Goal: Information Seeking & Learning: Learn about a topic

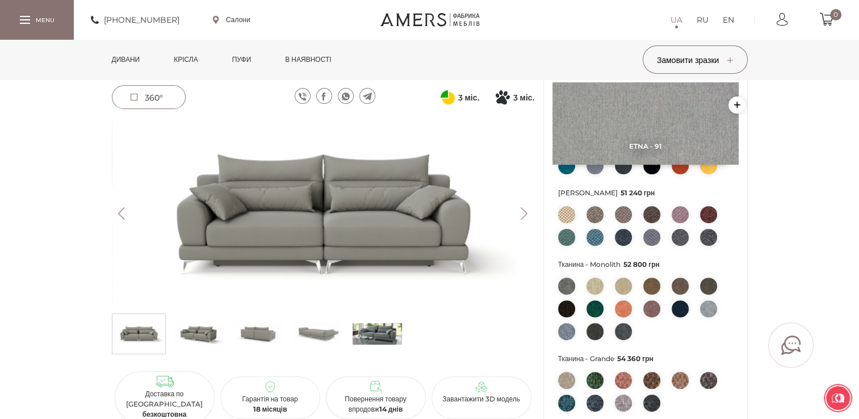
scroll to position [170, 0]
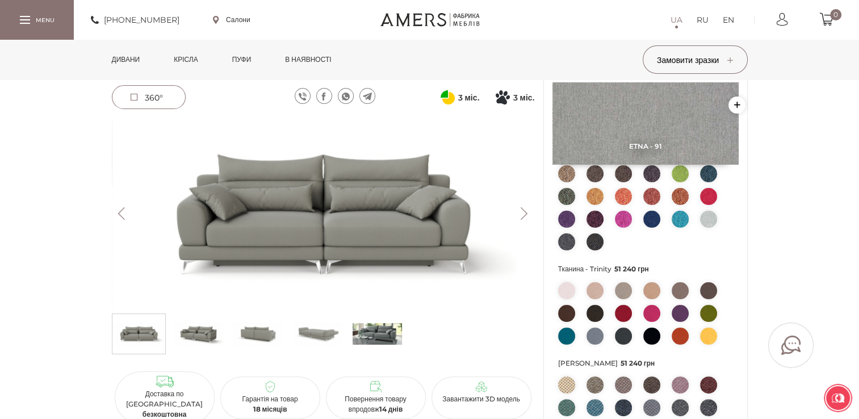
click at [228, 219] on img at bounding box center [323, 213] width 422 height 188
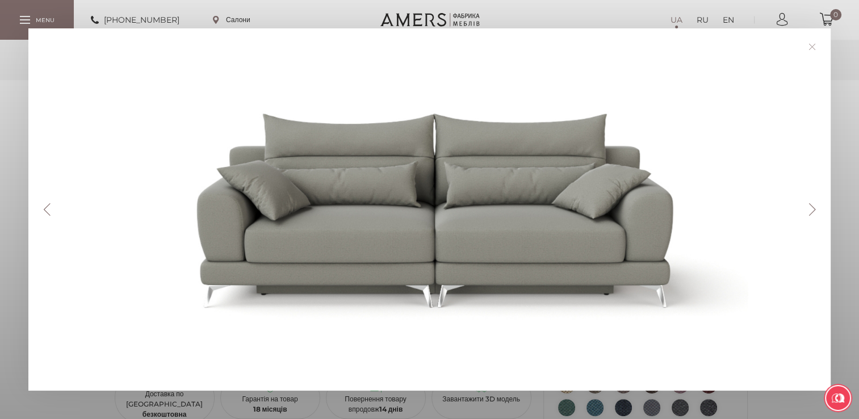
click at [687, 207] on button "Next" at bounding box center [812, 209] width 20 height 12
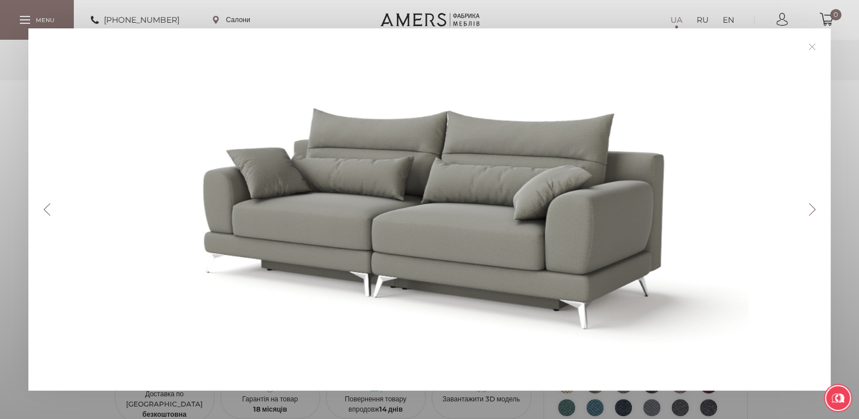
click at [687, 206] on button "Next" at bounding box center [812, 209] width 20 height 12
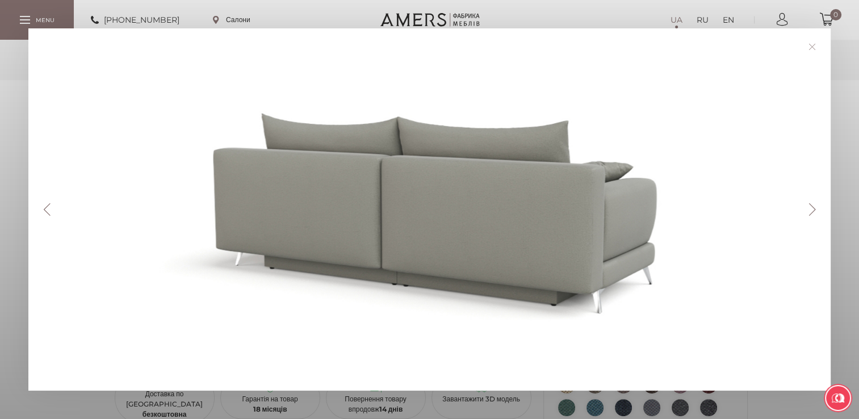
click at [687, 206] on button "Next" at bounding box center [812, 209] width 20 height 12
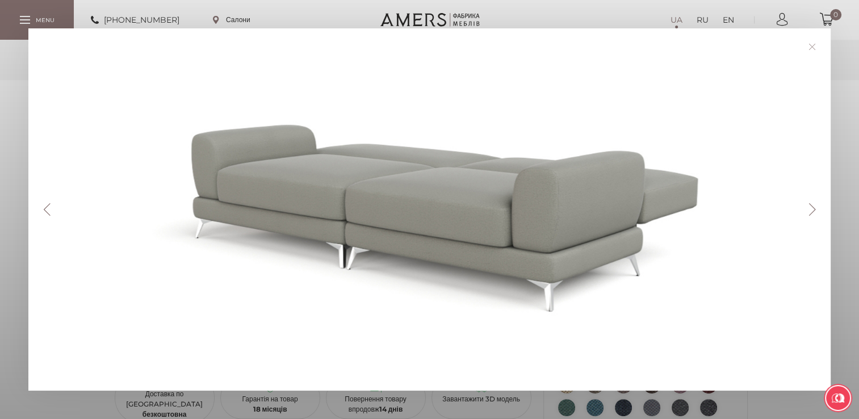
click at [687, 205] on button "Next" at bounding box center [812, 209] width 20 height 12
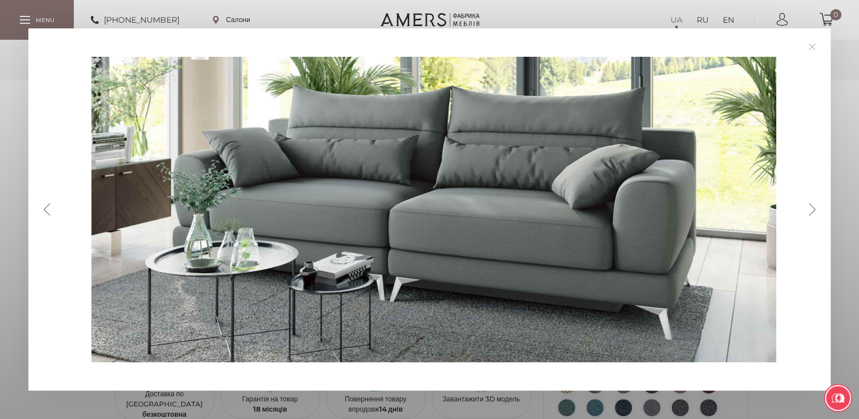
click at [687, 205] on button "Next" at bounding box center [812, 209] width 20 height 12
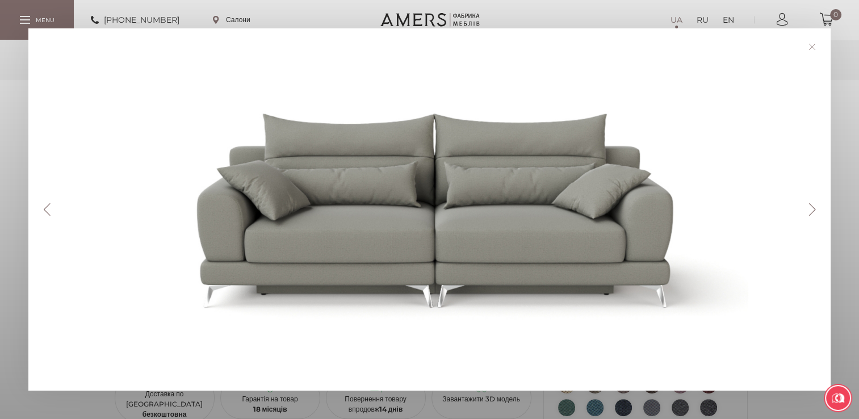
click at [687, 205] on button "Next" at bounding box center [812, 209] width 20 height 12
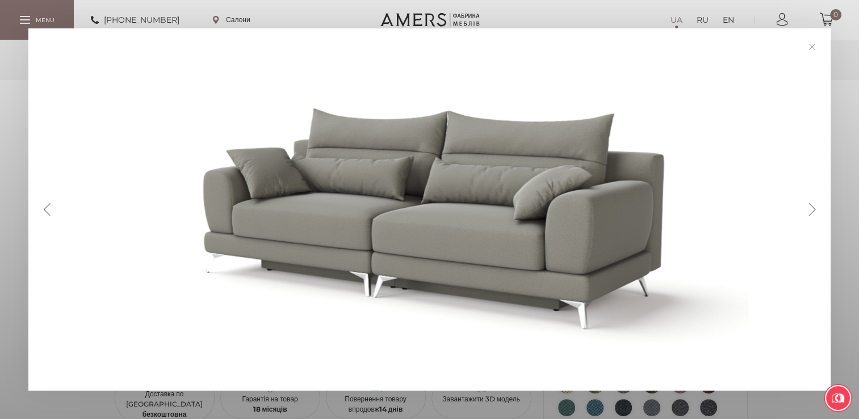
click at [687, 205] on button "Next" at bounding box center [812, 209] width 20 height 12
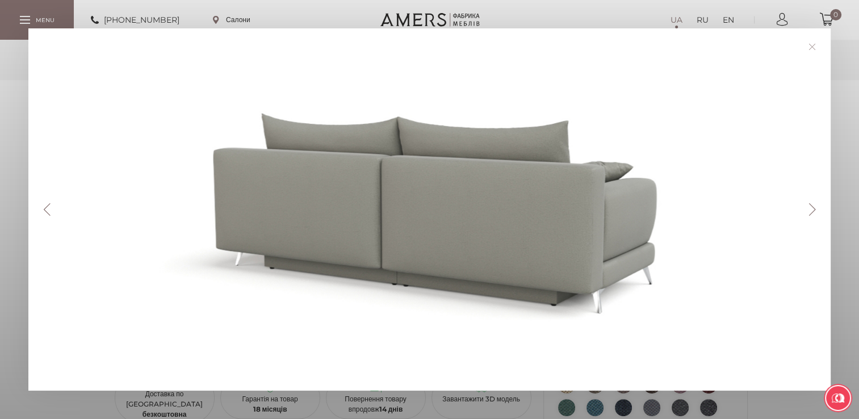
click at [687, 205] on button "Next" at bounding box center [812, 209] width 20 height 12
click at [687, 51] on link at bounding box center [812, 47] width 18 height 18
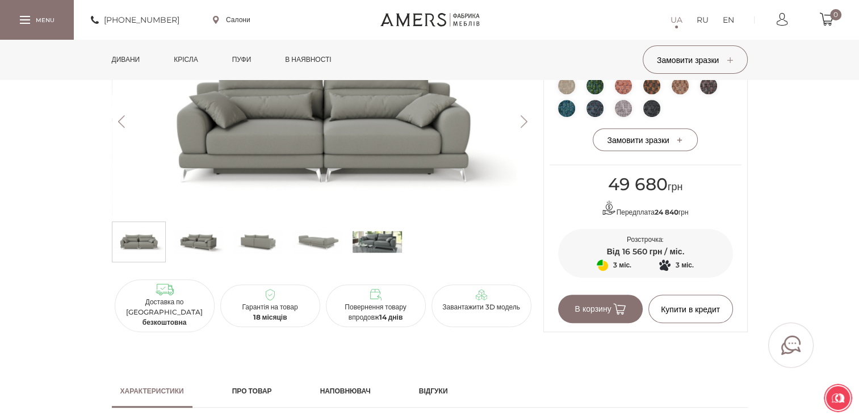
scroll to position [624, 0]
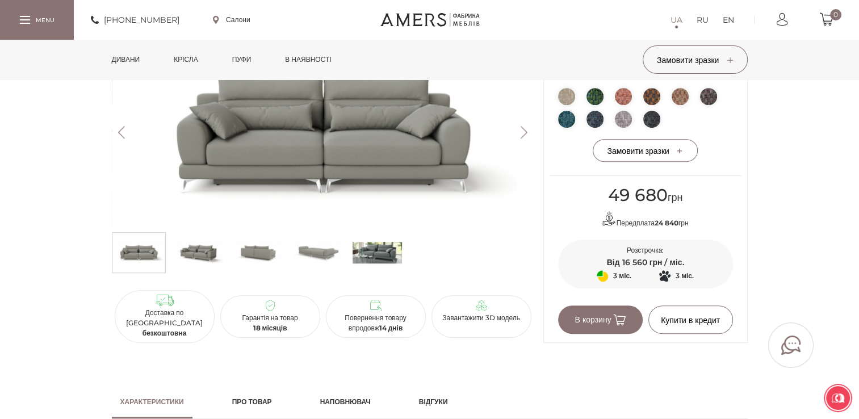
click at [336, 192] on img at bounding box center [323, 132] width 422 height 188
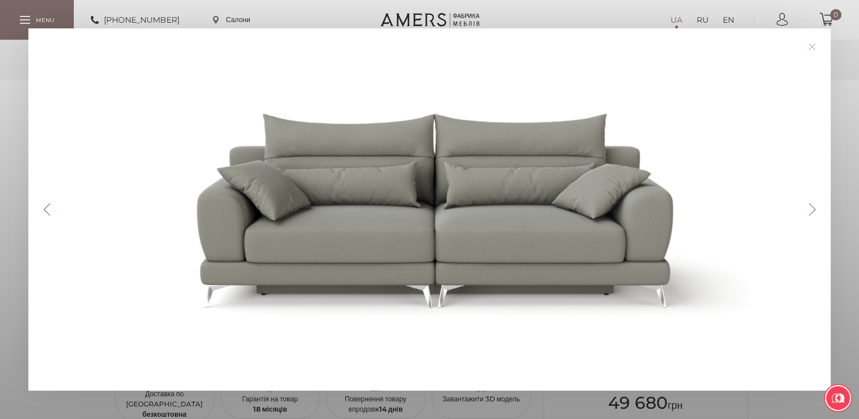
scroll to position [397, 0]
click at [687, 216] on div "Previous Next" at bounding box center [429, 209] width 802 height 362
click at [687, 206] on button "Next" at bounding box center [812, 209] width 20 height 12
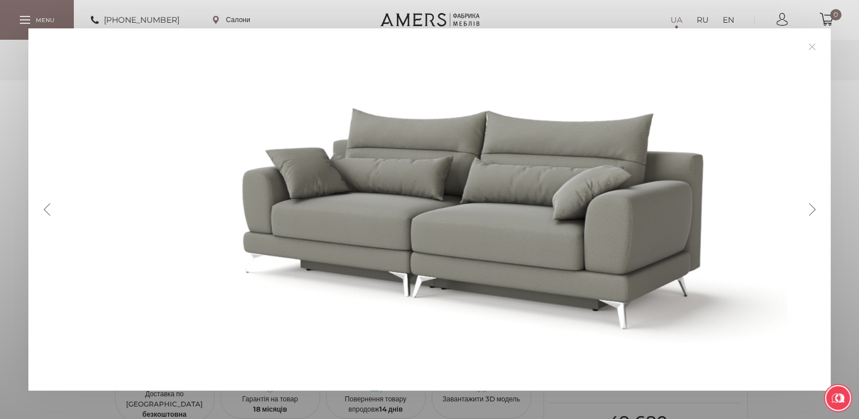
drag, startPoint x: 553, startPoint y: 298, endPoint x: 593, endPoint y: 318, distance: 44.2
click at [593, 318] on div at bounding box center [473, 209] width 754 height 305
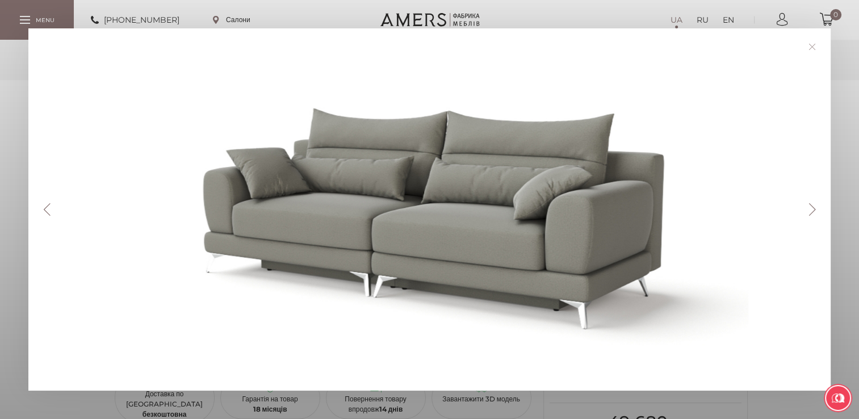
click at [687, 45] on link at bounding box center [812, 47] width 18 height 18
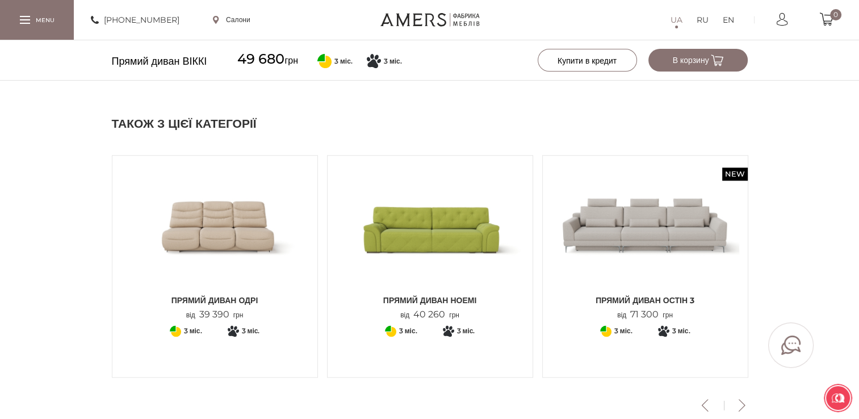
scroll to position [1305, 0]
